Goal: Find contact information: Find contact information

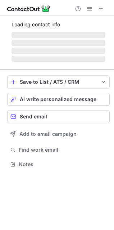
scroll to position [3, 3]
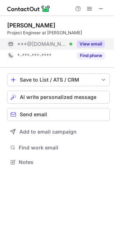
click at [88, 43] on button "View email" at bounding box center [91, 43] width 28 height 7
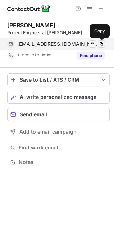
click at [102, 43] on span at bounding box center [102, 44] width 6 height 6
